Goal: Information Seeking & Learning: Understand process/instructions

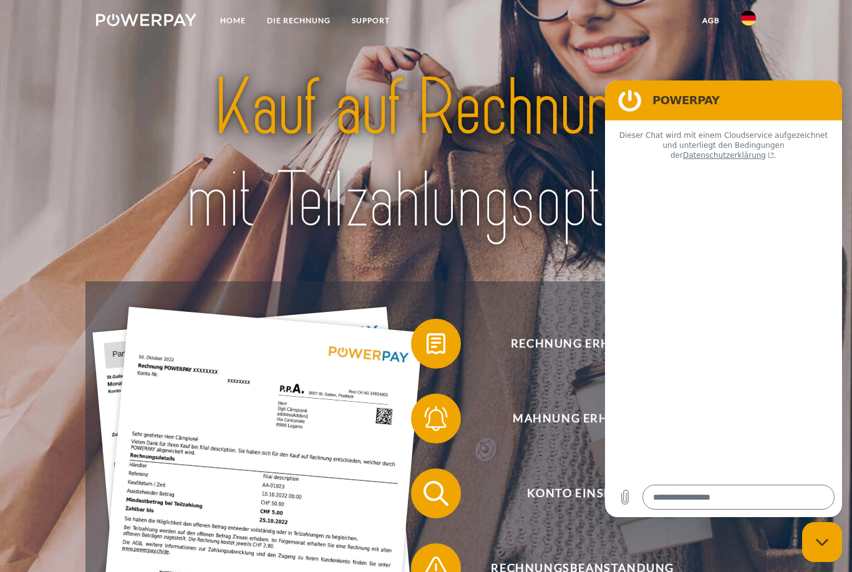
type textarea "*"
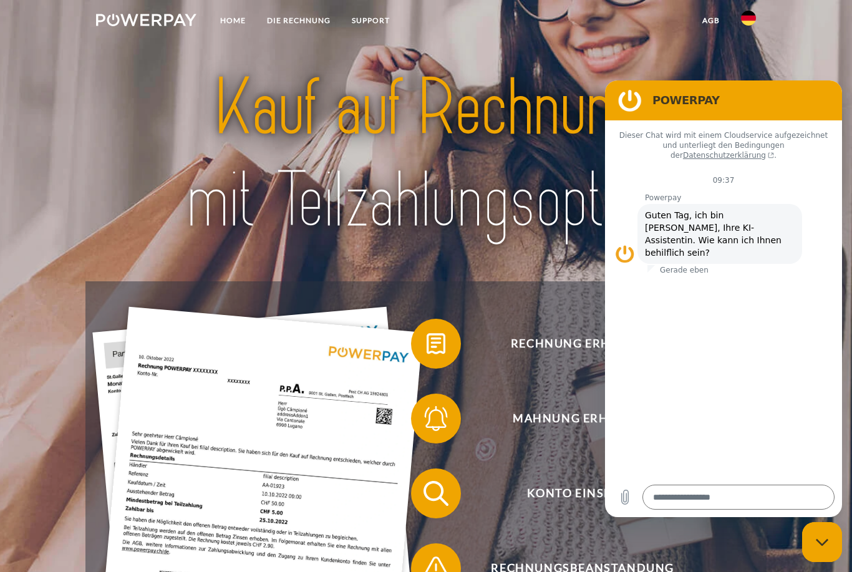
click at [747, 25] on img at bounding box center [748, 18] width 15 height 15
click at [749, 60] on img at bounding box center [748, 58] width 15 height 15
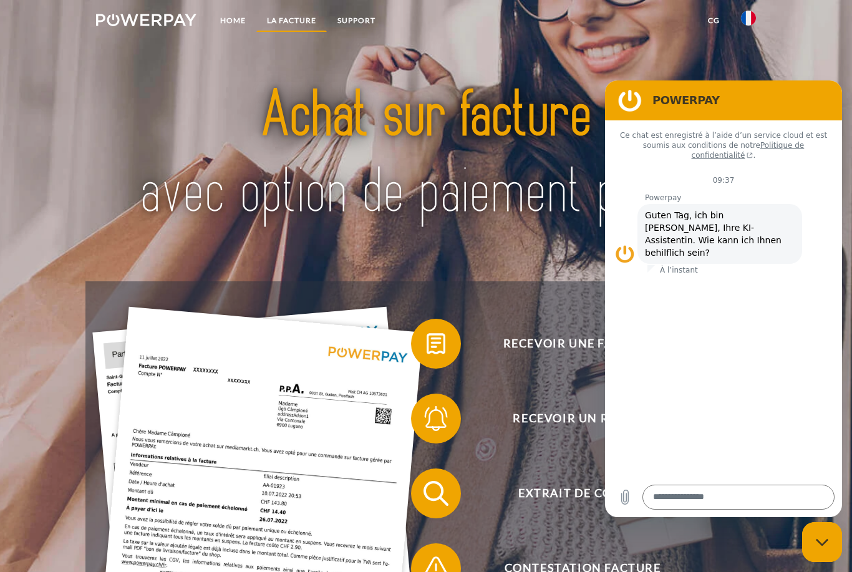
click at [296, 24] on link "LA FACTURE" at bounding box center [291, 20] width 70 height 22
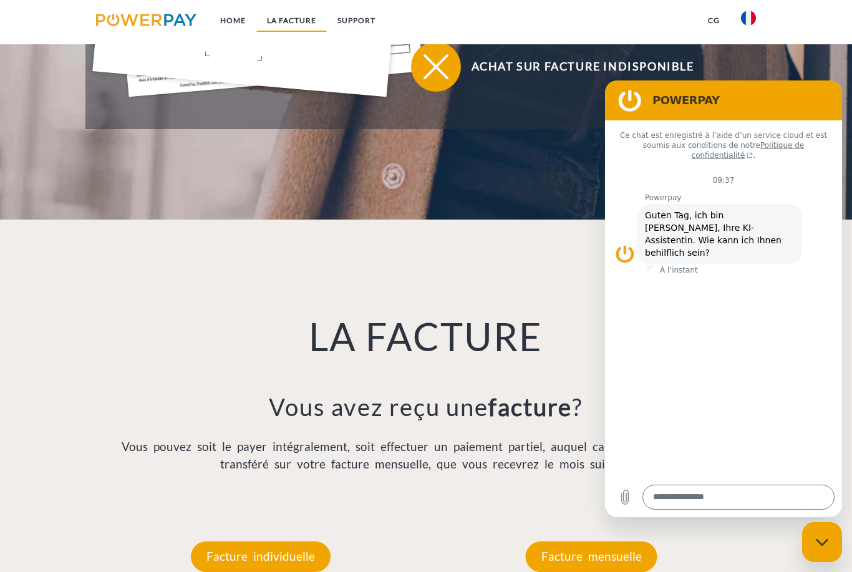
scroll to position [879, 0]
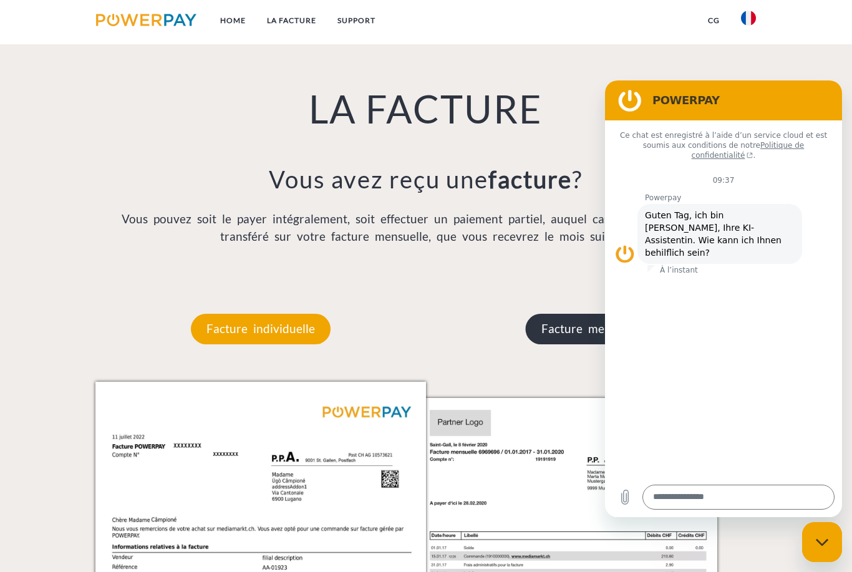
click at [573, 342] on p "Facture mensuelle" at bounding box center [592, 329] width 132 height 30
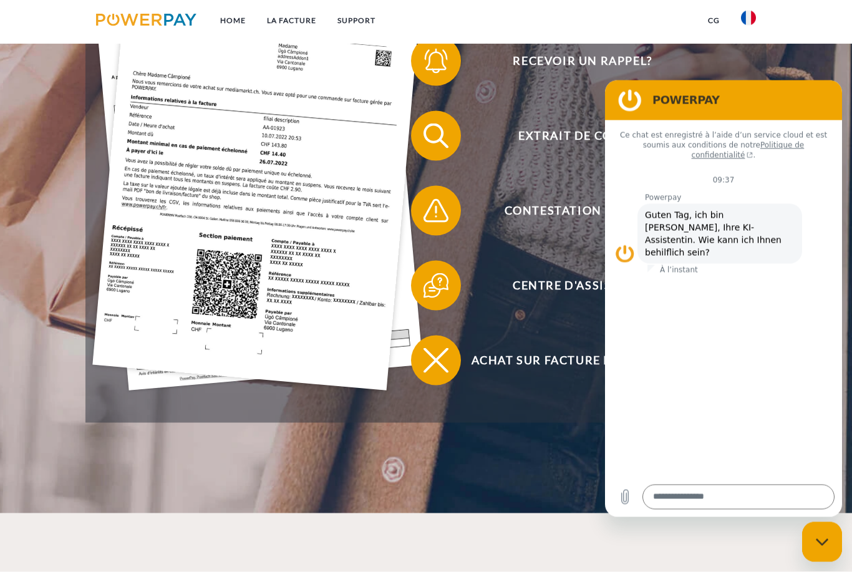
click at [828, 536] on div "Fermer la fenêtre de messagerie" at bounding box center [821, 541] width 37 height 37
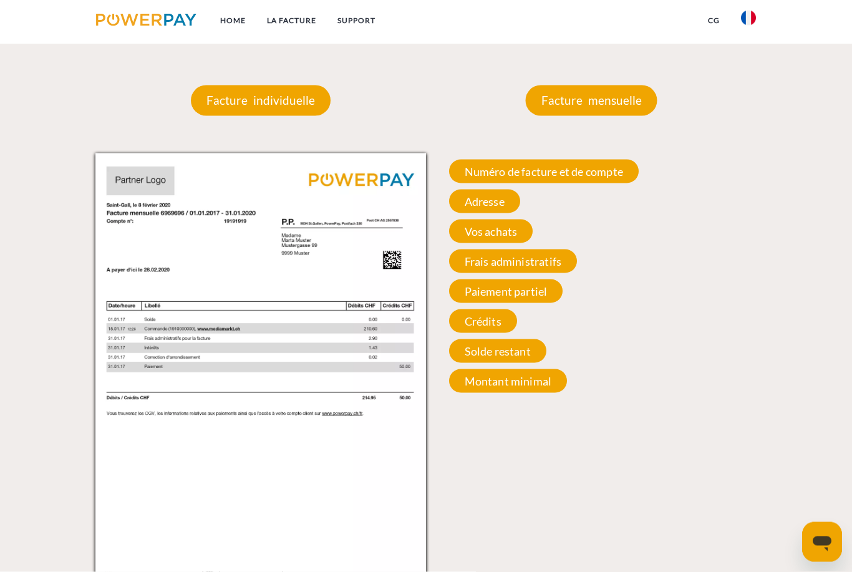
scroll to position [1093, 0]
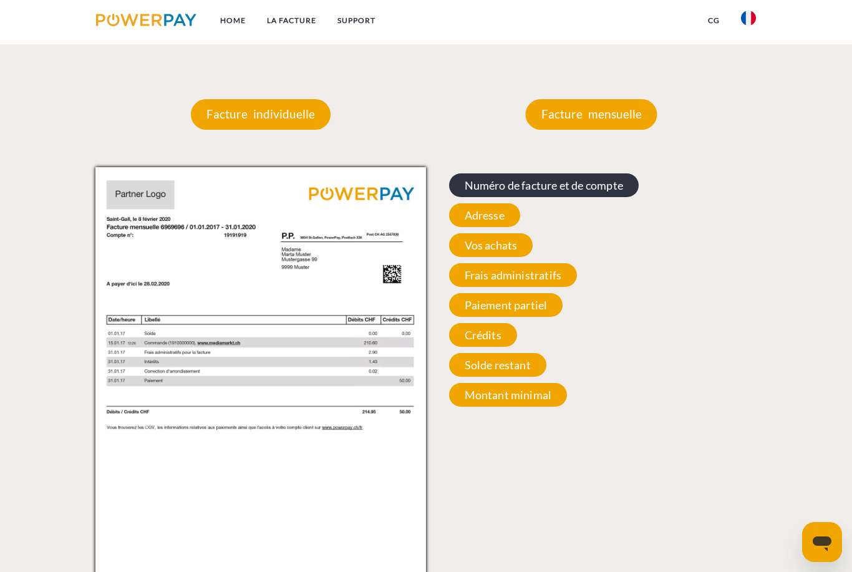
click at [609, 195] on span "Numéro de facture et de compte" at bounding box center [544, 185] width 190 height 24
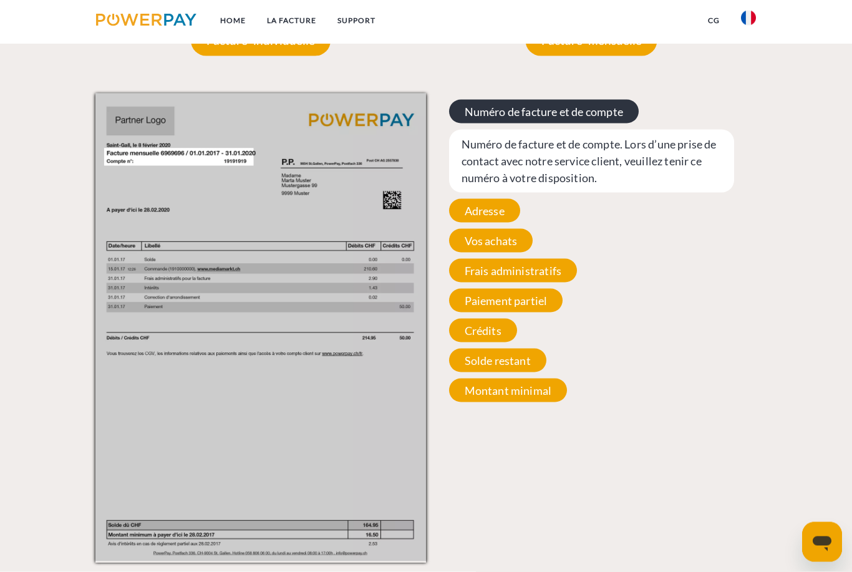
scroll to position [1169, 0]
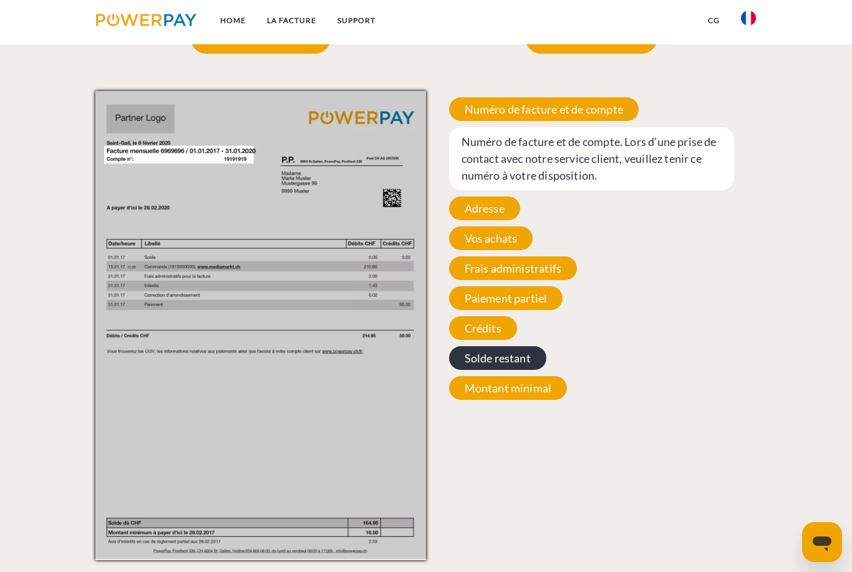
click at [524, 365] on span "Solde restant" at bounding box center [497, 358] width 97 height 24
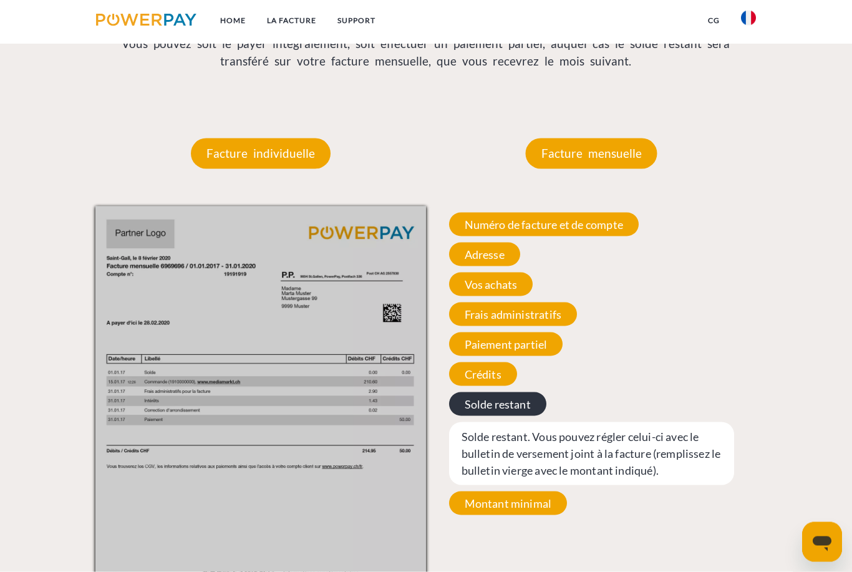
scroll to position [1054, 0]
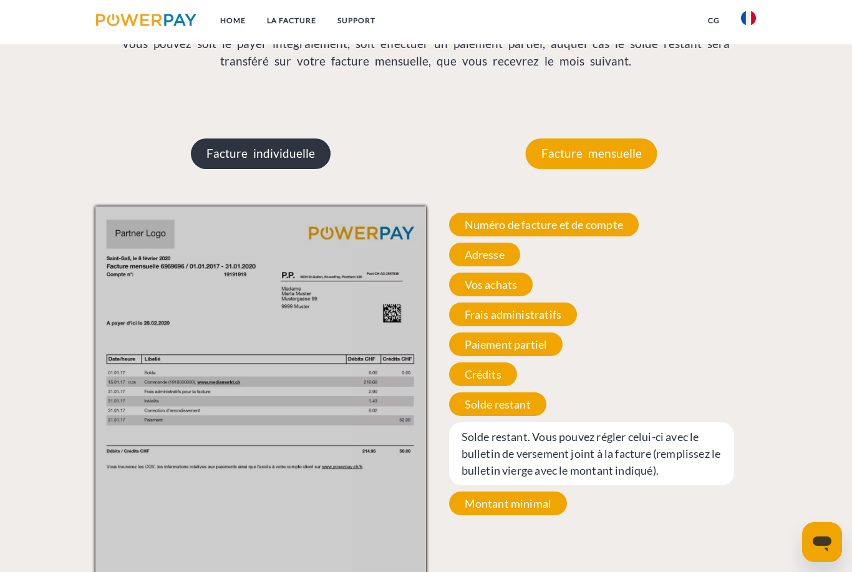
click at [319, 152] on p "Facture individuelle" at bounding box center [261, 153] width 140 height 30
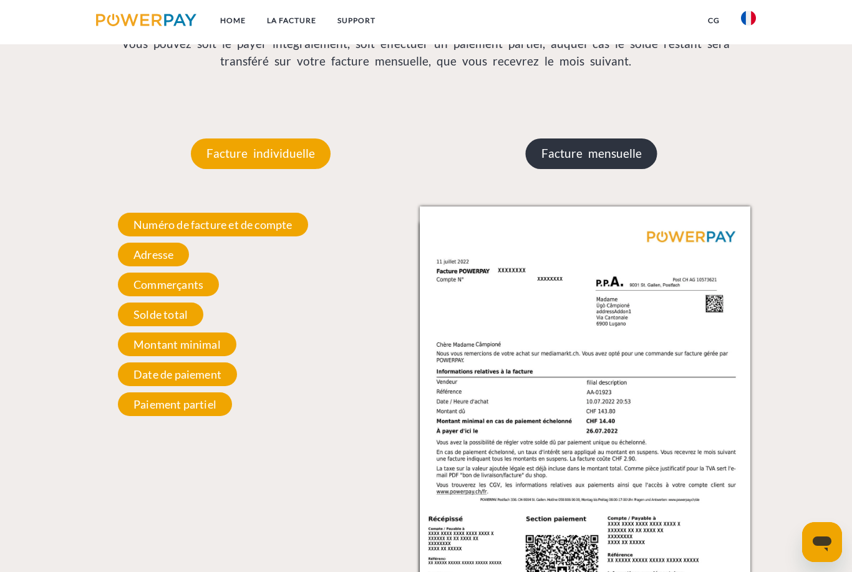
click at [583, 168] on p "Facture mensuelle" at bounding box center [592, 153] width 132 height 30
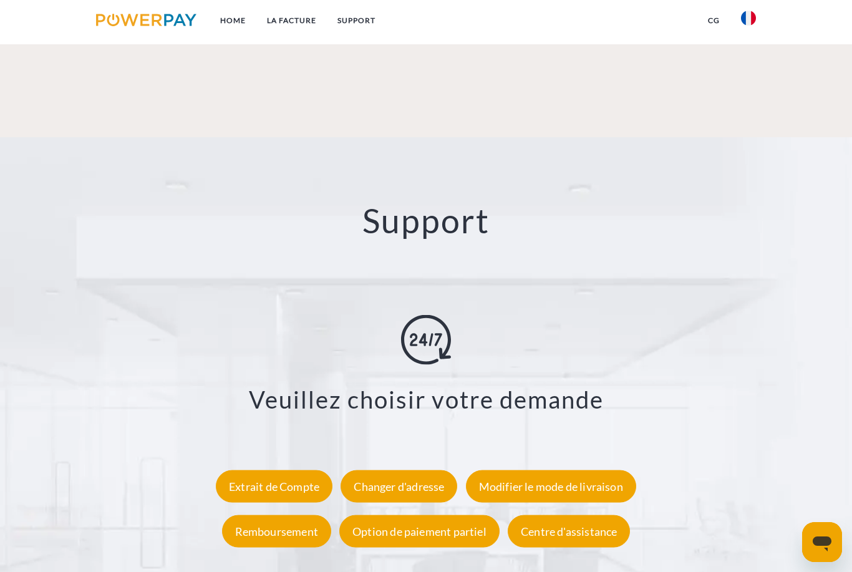
scroll to position [1969, 0]
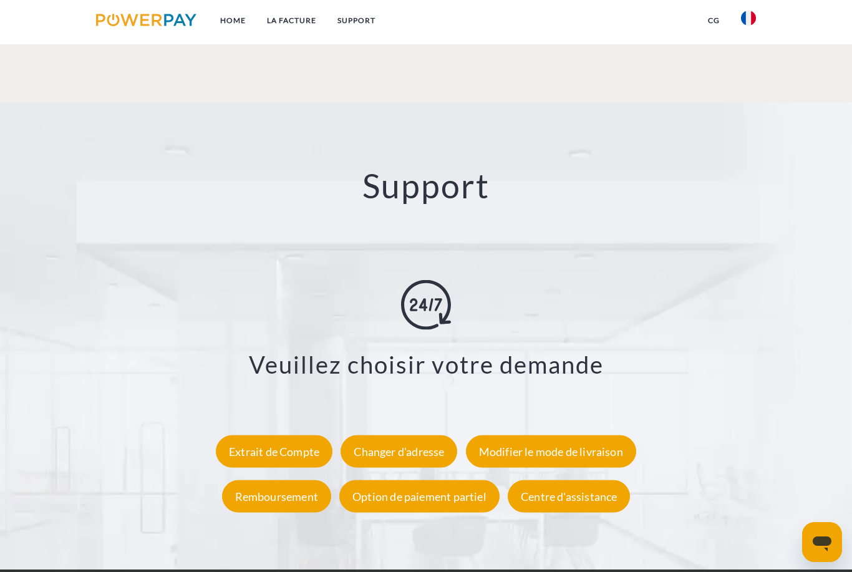
click at [828, 540] on icon "Ouvrir la fenêtre de messagerie" at bounding box center [822, 543] width 19 height 15
type textarea "*"
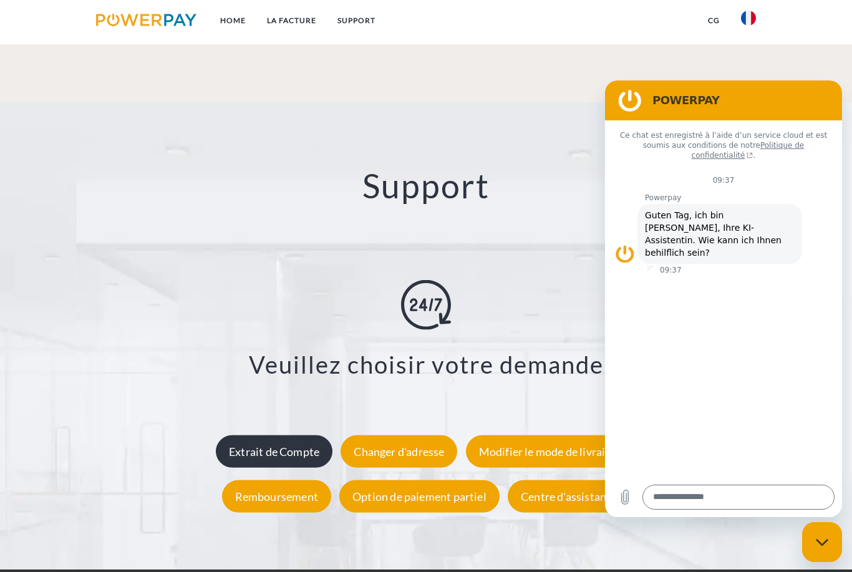
click at [307, 464] on div "Extrait de Compte" at bounding box center [274, 451] width 117 height 32
